Goal: Information Seeking & Learning: Learn about a topic

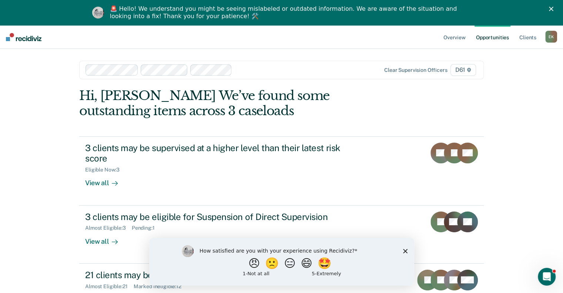
click at [247, 68] on div at bounding box center [297, 70] width 124 height 9
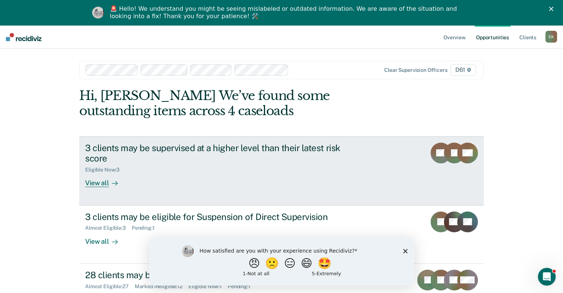
click at [95, 182] on div "View all" at bounding box center [105, 180] width 41 height 14
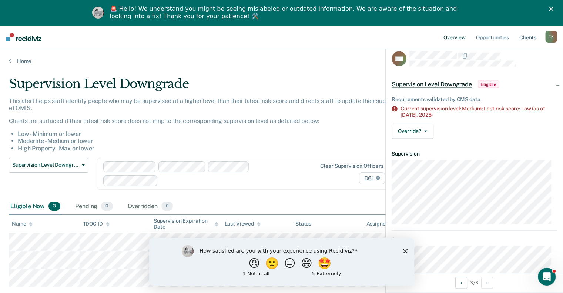
click at [459, 38] on link "Overview" at bounding box center [454, 37] width 25 height 24
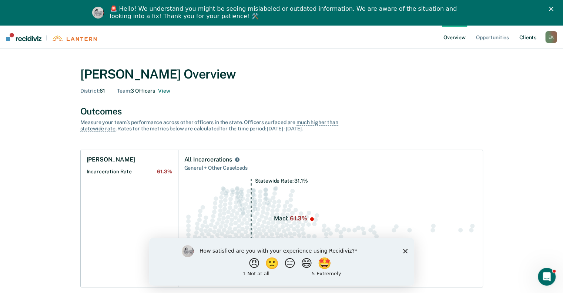
click at [525, 38] on link "Client s" at bounding box center [528, 37] width 20 height 24
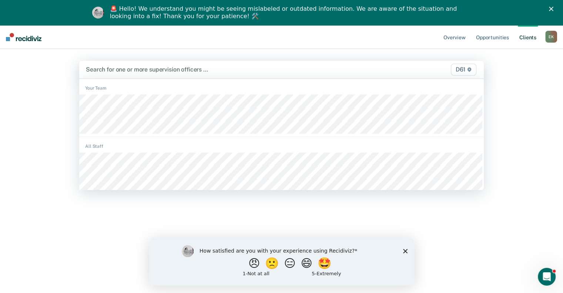
click at [213, 66] on div at bounding box center [223, 69] width 274 height 9
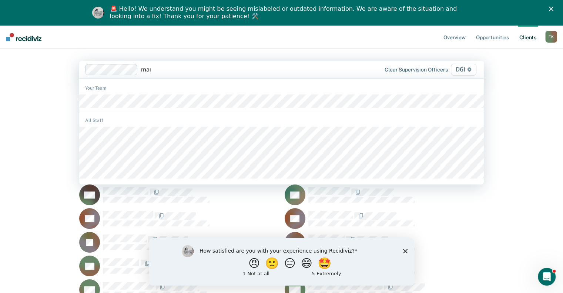
type input "maci"
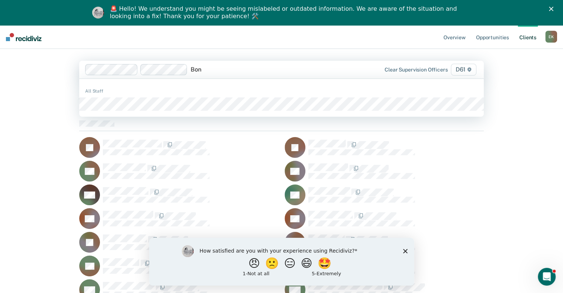
type input "[GEOGRAPHIC_DATA]"
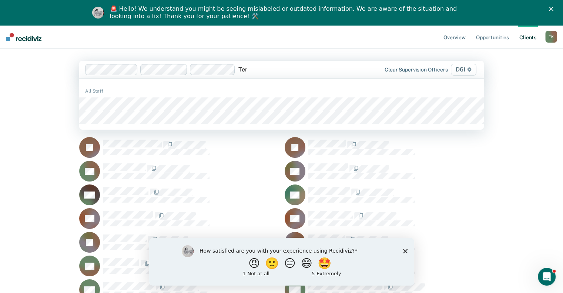
type input "Tere"
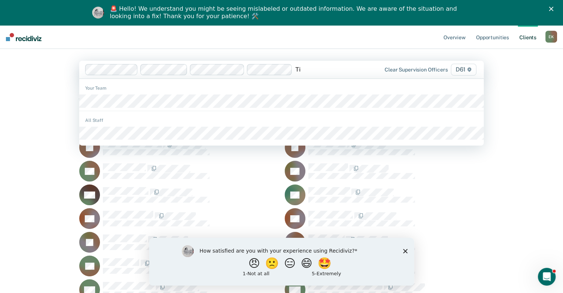
type input "[PERSON_NAME]"
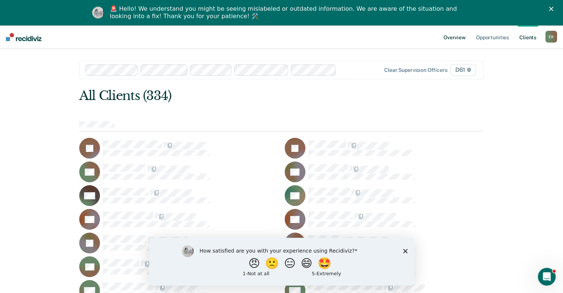
click at [458, 39] on link "Overview" at bounding box center [454, 37] width 25 height 24
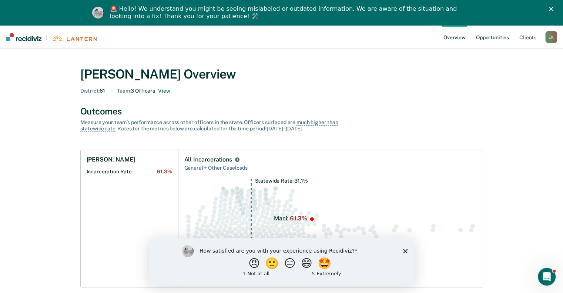
click at [484, 38] on link "Opportunities" at bounding box center [493, 37] width 36 height 24
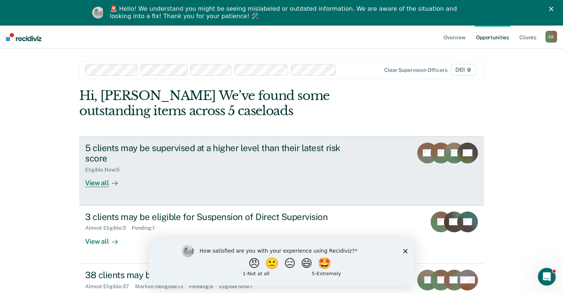
click at [97, 184] on div "View all" at bounding box center [105, 180] width 41 height 14
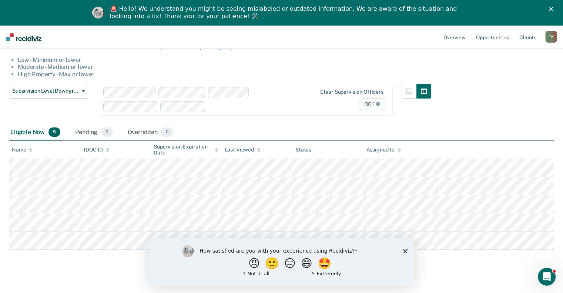
scroll to position [83, 0]
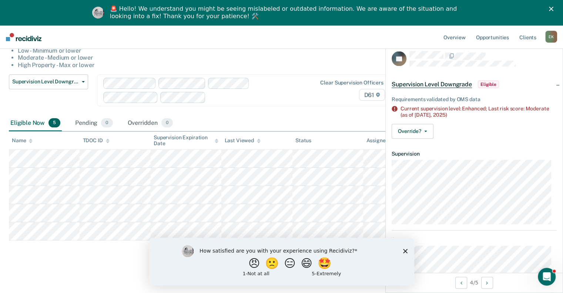
click at [404, 251] on polygon "Close survey" at bounding box center [405, 251] width 4 height 4
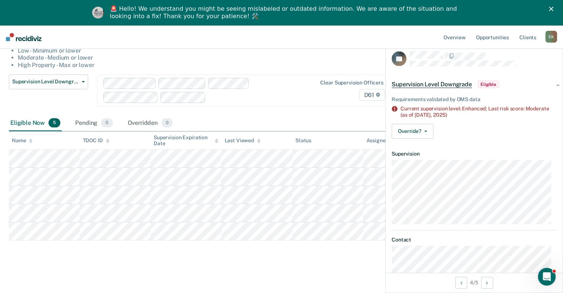
click at [265, 63] on li "High Property - Max or lower" at bounding box center [225, 64] width 414 height 7
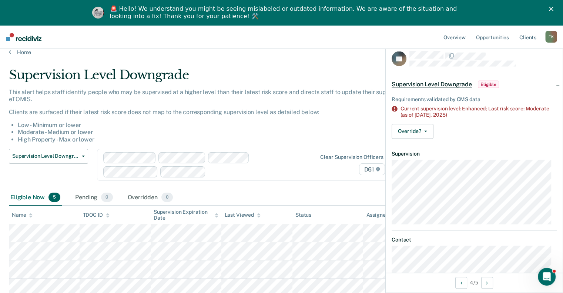
scroll to position [0, 0]
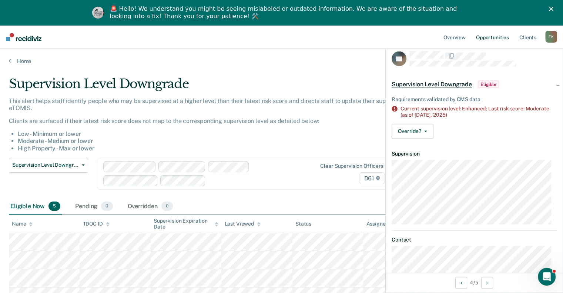
click at [487, 37] on link "Opportunities" at bounding box center [493, 37] width 36 height 24
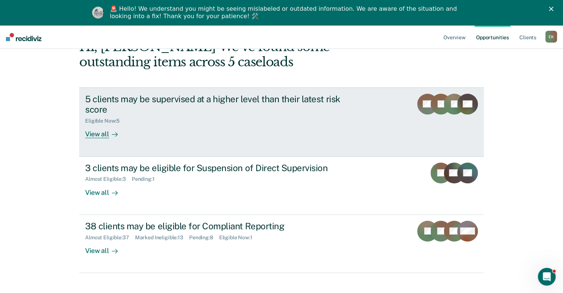
scroll to position [58, 0]
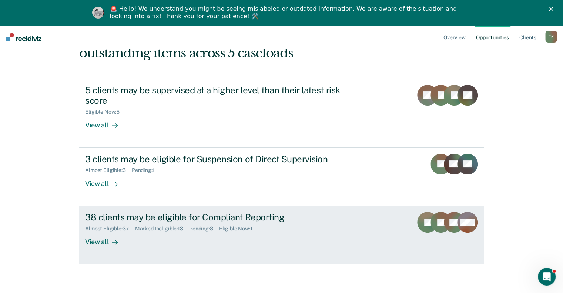
click at [98, 244] on div "View all" at bounding box center [105, 238] width 41 height 14
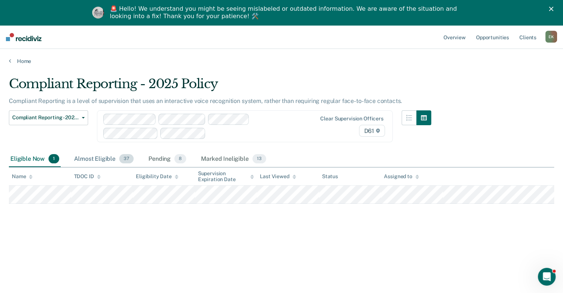
click at [100, 159] on div "Almost Eligible 37" at bounding box center [104, 159] width 63 height 16
